Goal: Task Accomplishment & Management: Use online tool/utility

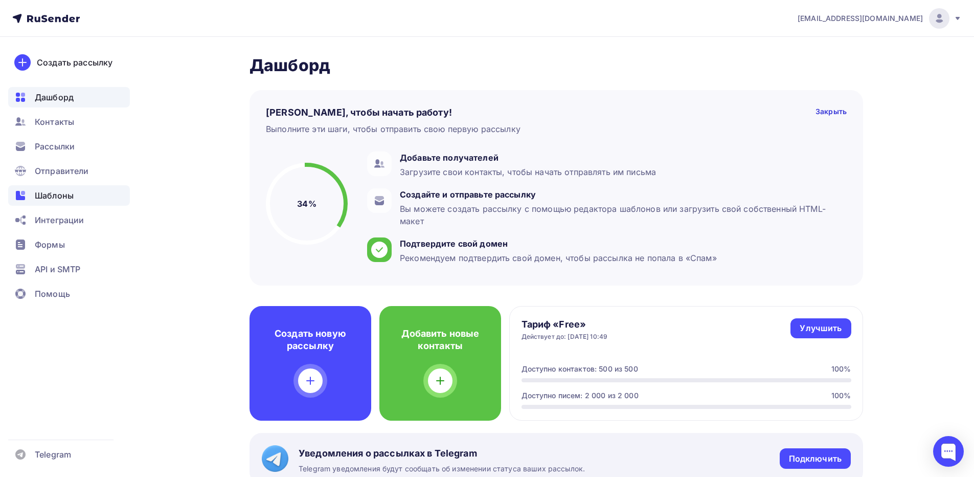
click at [69, 196] on span "Шаблоны" at bounding box center [54, 195] width 39 height 12
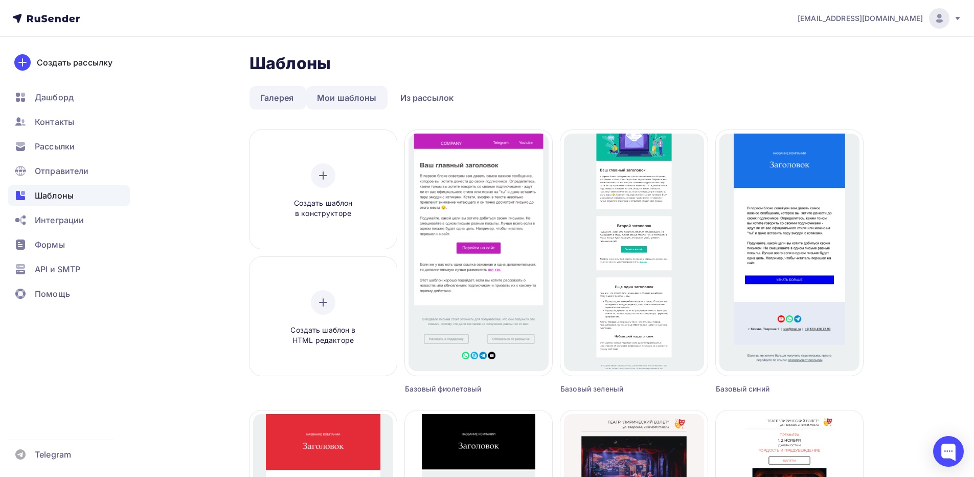
click at [372, 100] on link "Мои шаблоны" at bounding box center [346, 98] width 81 height 24
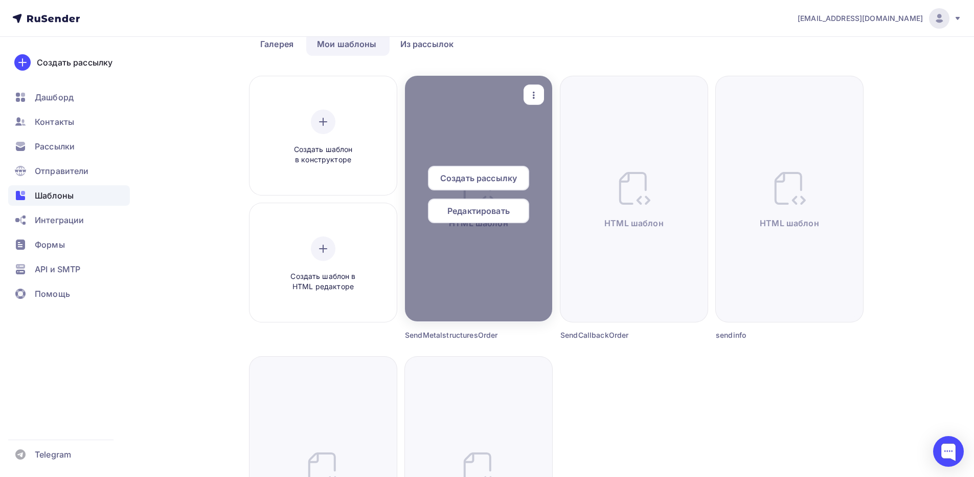
scroll to position [51, 0]
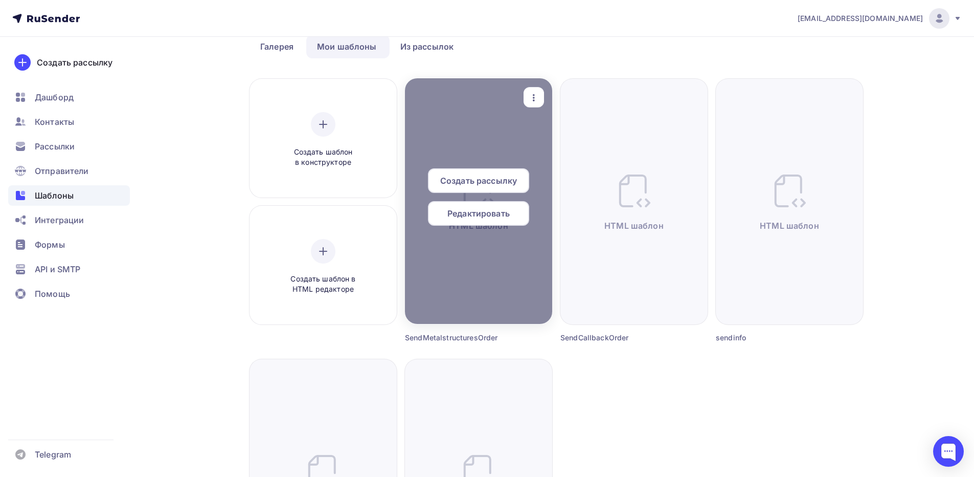
click at [477, 258] on div at bounding box center [478, 201] width 147 height 246
click at [482, 217] on span "Редактировать" at bounding box center [479, 213] width 62 height 12
